Goal: Task Accomplishment & Management: Manage account settings

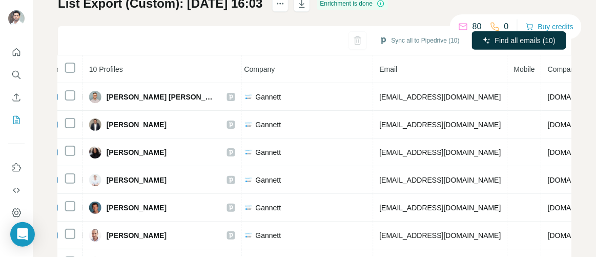
scroll to position [33, 0]
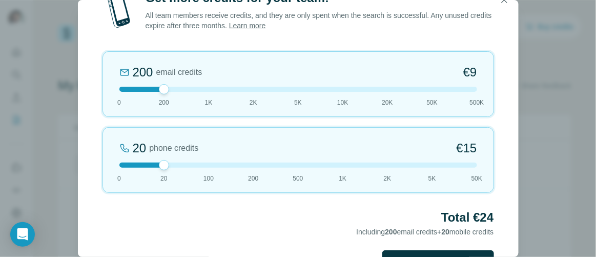
click at [529, 145] on div "Get more credits for your team! All team members receive credits, and they are …" at bounding box center [298, 128] width 596 height 257
click at [501, 6] on button "button" at bounding box center [504, 0] width 21 height 21
